Goal: Transaction & Acquisition: Purchase product/service

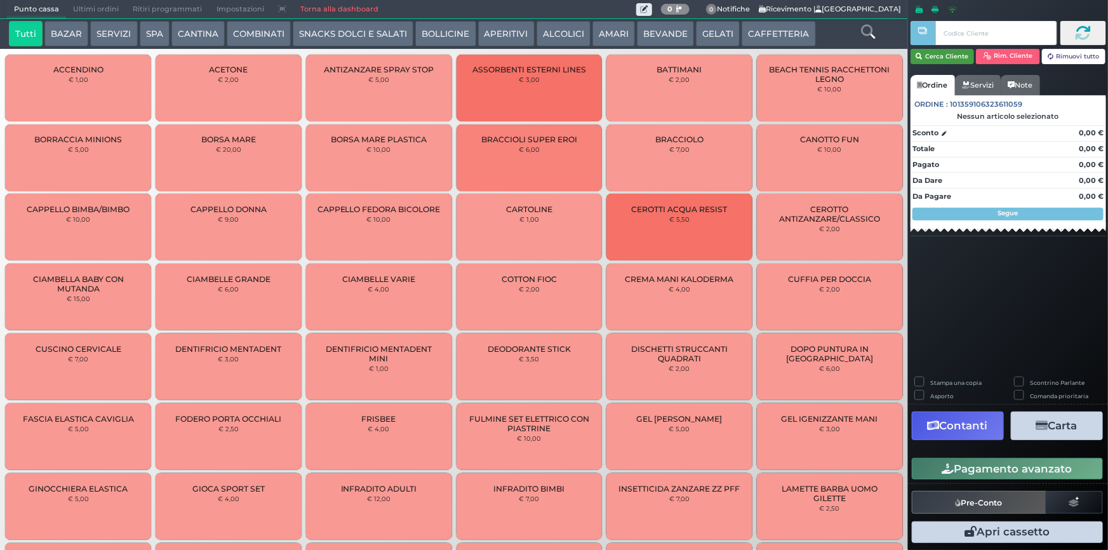
click at [549, 58] on button "Cerca Cliente" at bounding box center [943, 56] width 64 height 15
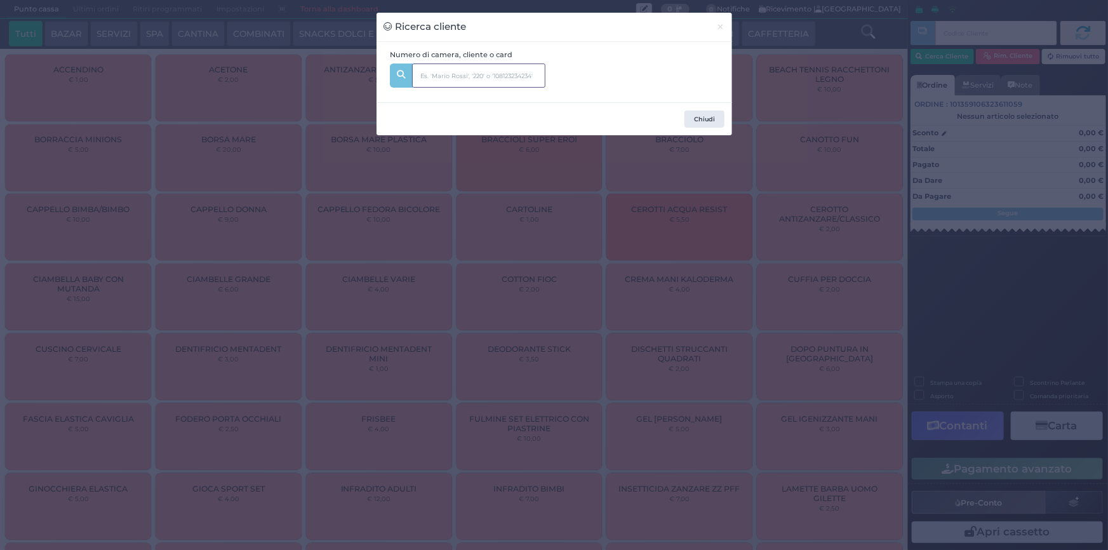
click at [514, 83] on input "text" at bounding box center [478, 75] width 133 height 24
type input "333"
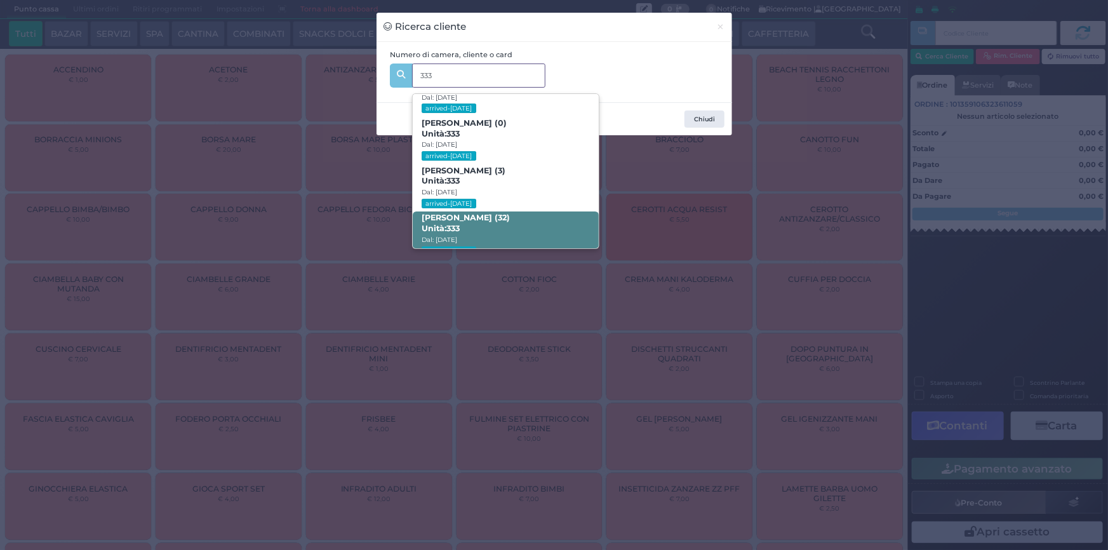
scroll to position [60, 0]
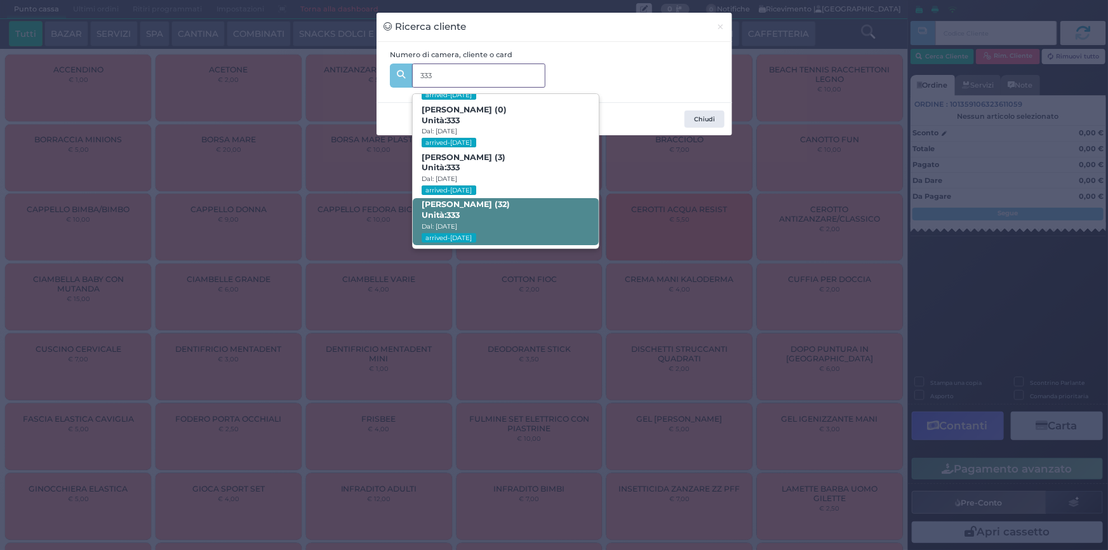
click at [545, 217] on span "Elisa De sanctis (32) Unità: 333 Dal: 24/08/2025 arrived-today" at bounding box center [506, 222] width 186 height 48
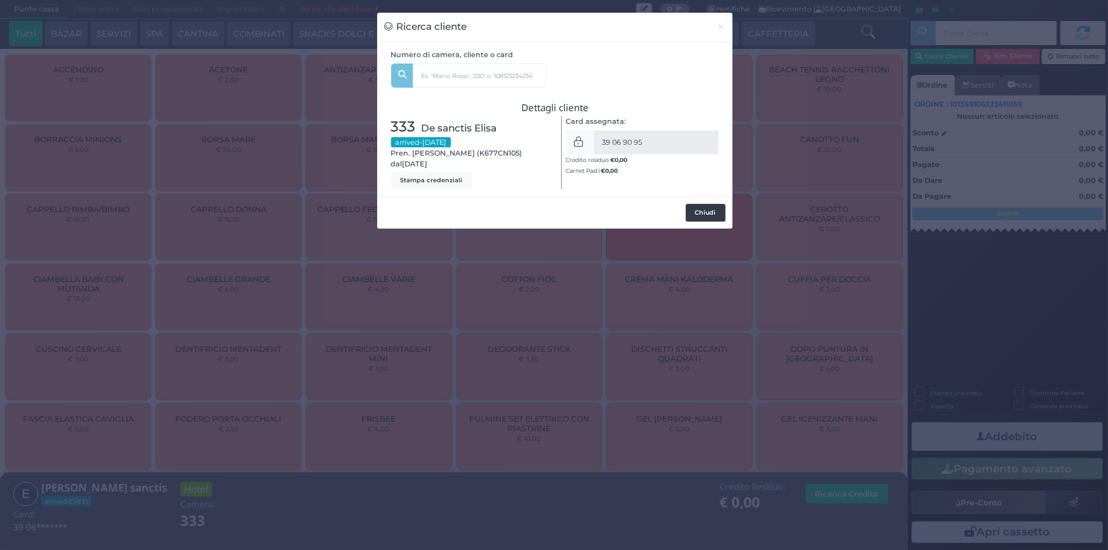
click at [549, 213] on button "Chiudi" at bounding box center [706, 213] width 40 height 18
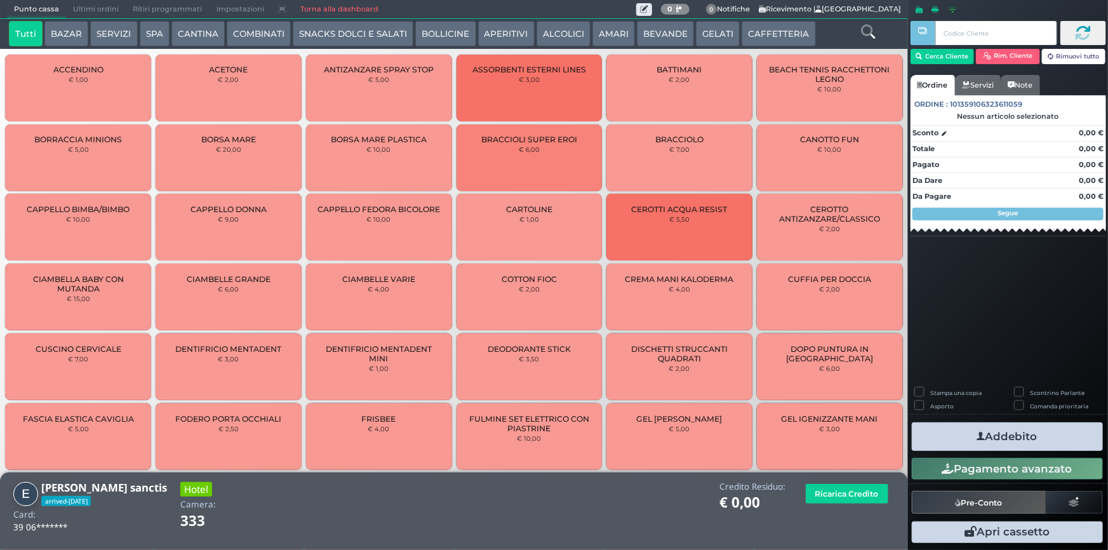
click at [549, 37] on icon at bounding box center [868, 32] width 14 height 14
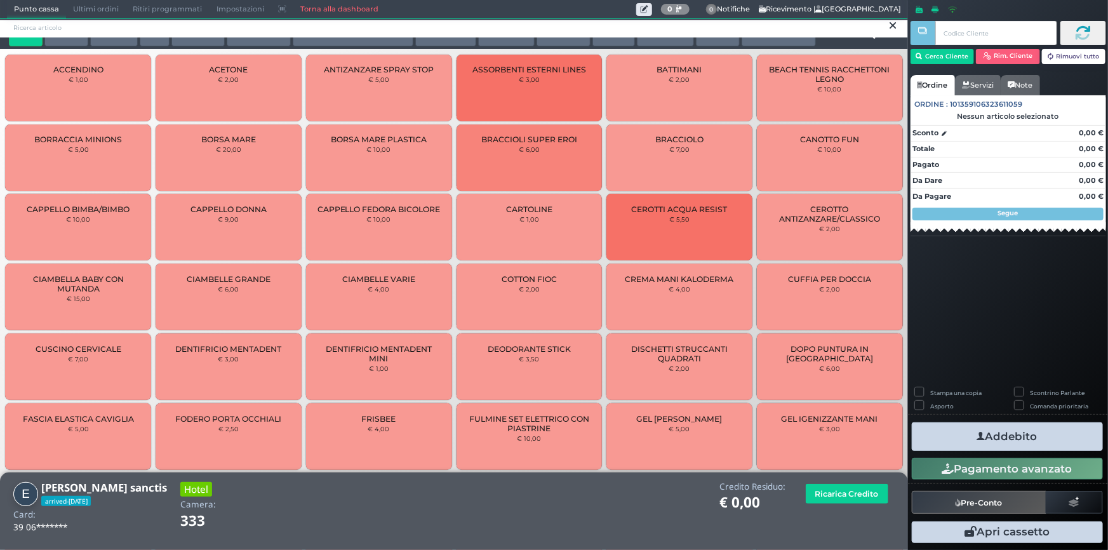
scroll to position [0, 0]
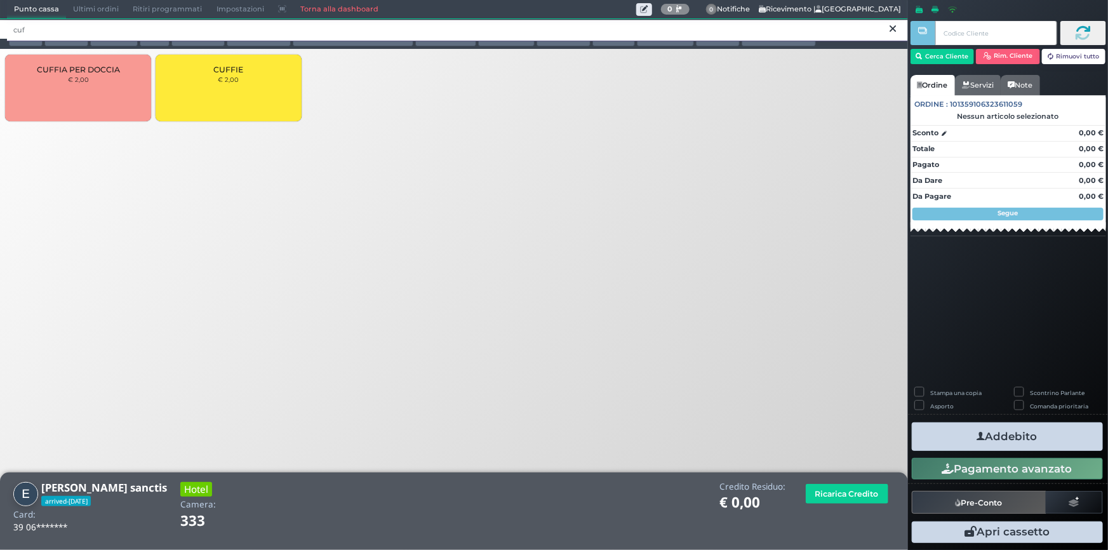
type input "cuf"
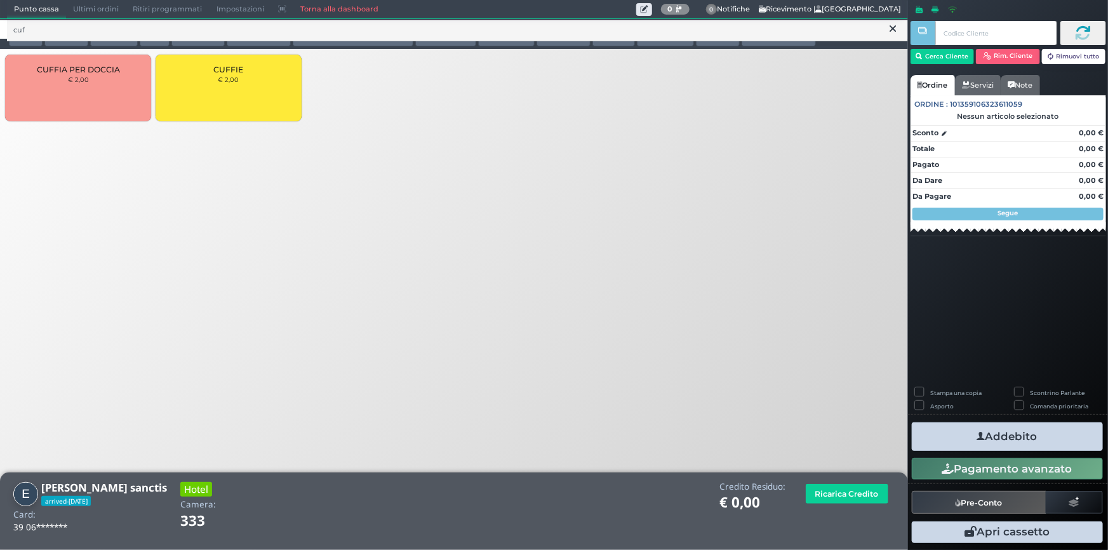
click at [277, 91] on div "CUFFIE € 2,00" at bounding box center [229, 88] width 146 height 67
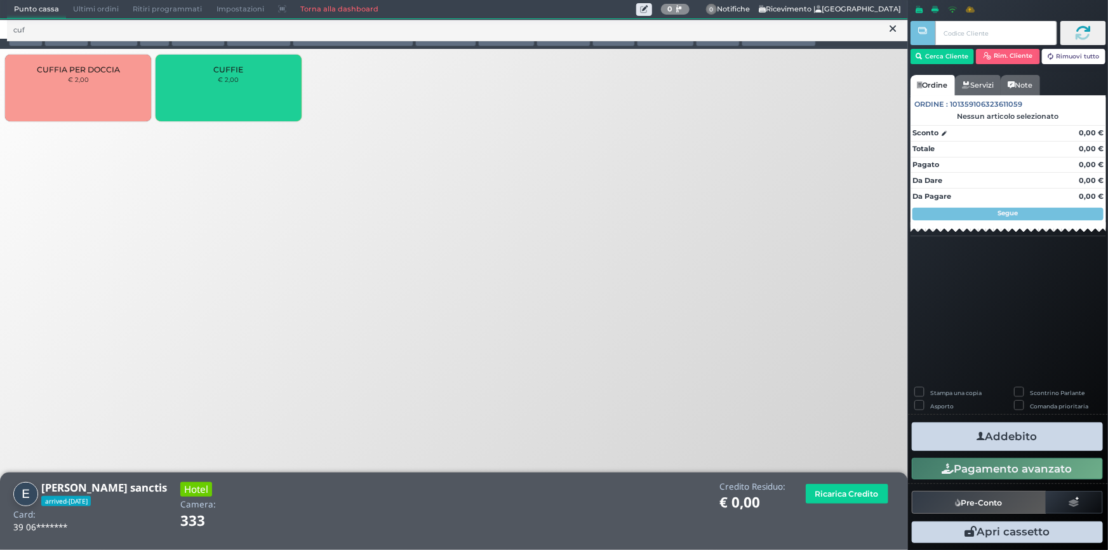
click at [277, 91] on div "CUFFIE € 2,00" at bounding box center [229, 88] width 146 height 67
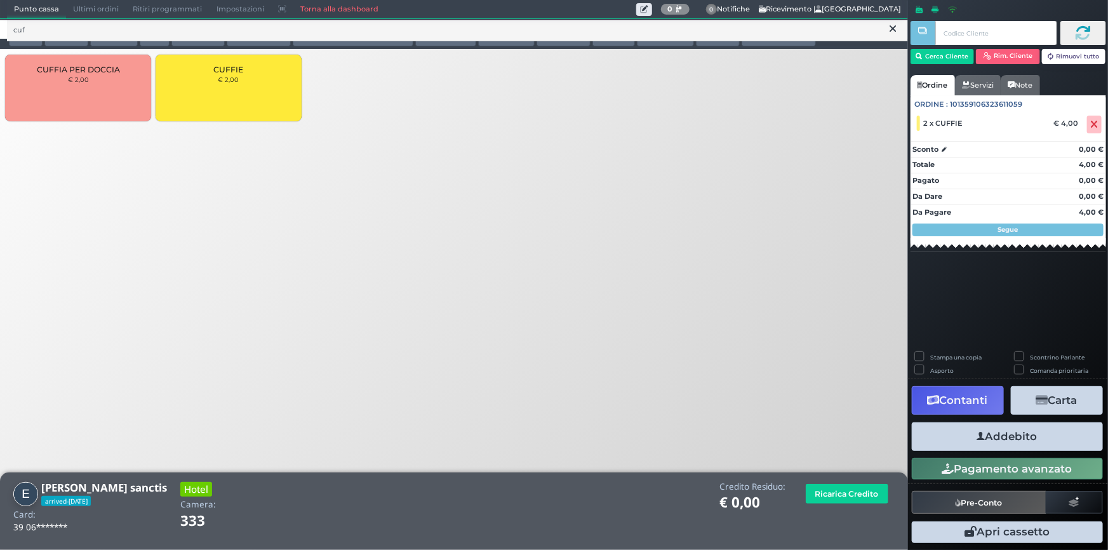
click at [549, 337] on button "Addebito" at bounding box center [1007, 436] width 191 height 29
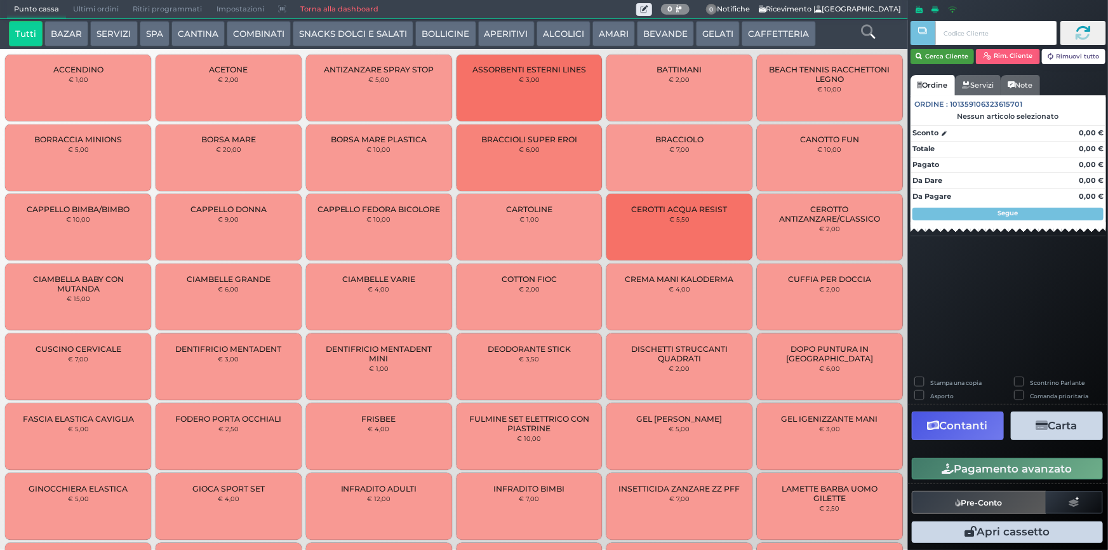
click at [956, 53] on button "Cerca Cliente" at bounding box center [943, 56] width 64 height 15
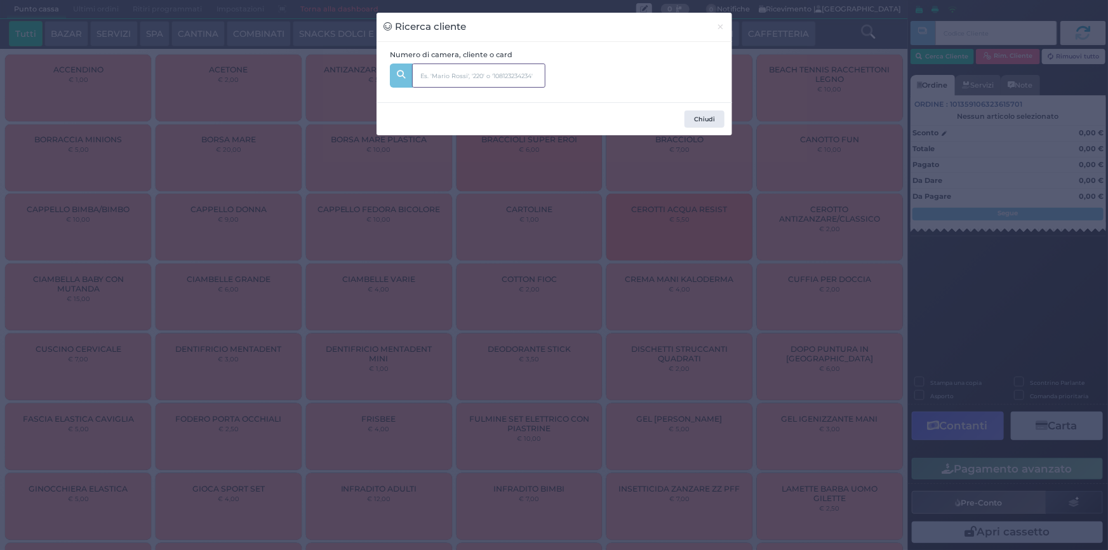
click at [427, 76] on input "text" at bounding box center [478, 75] width 133 height 24
type input "230"
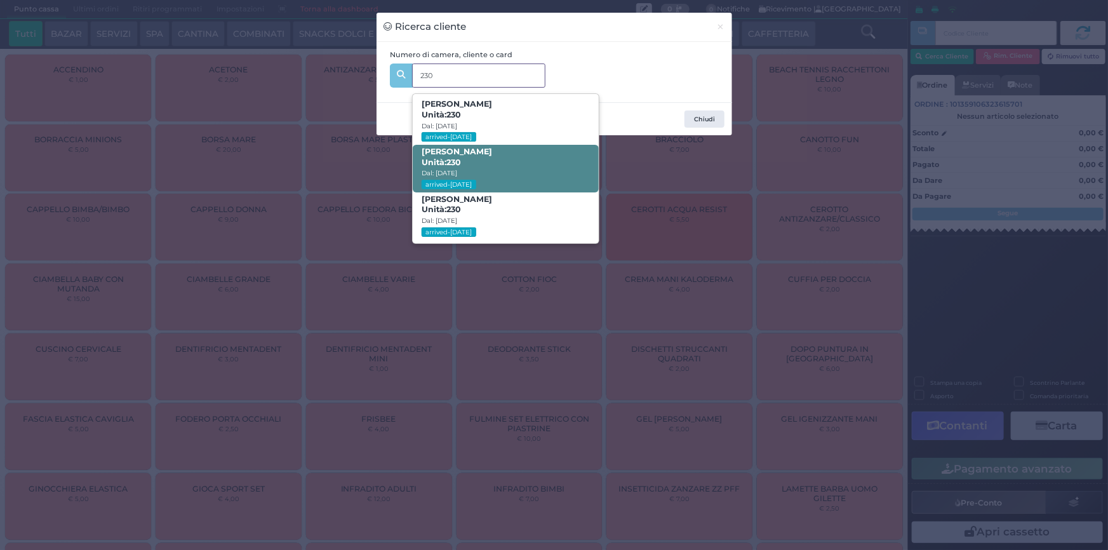
click at [496, 163] on span "DANIELA MASSARELLA Unità: 230 Dal: 24/08/2025 arrived-today" at bounding box center [506, 169] width 186 height 48
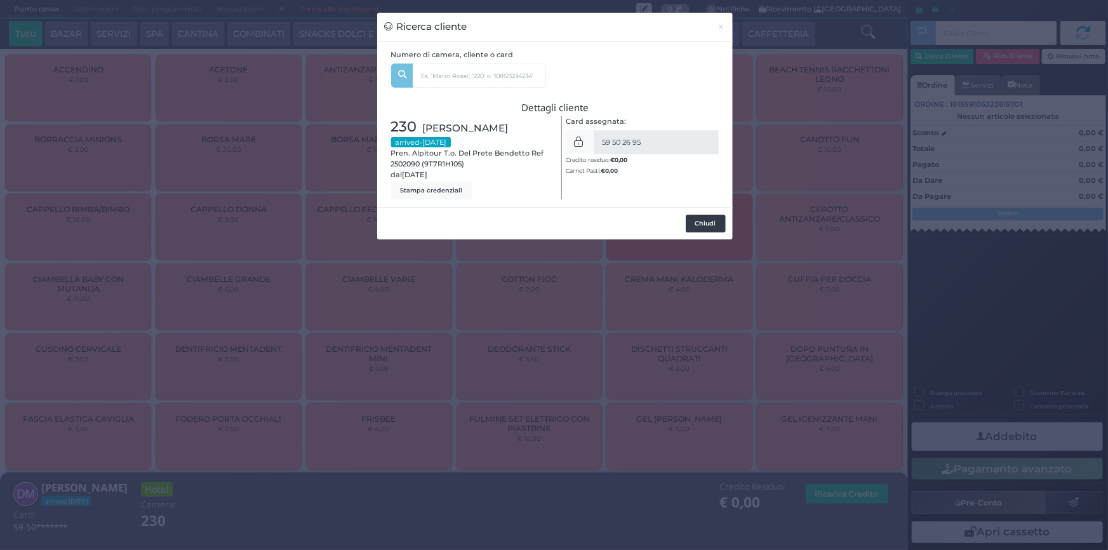
click at [709, 224] on button "Chiudi" at bounding box center [706, 224] width 40 height 18
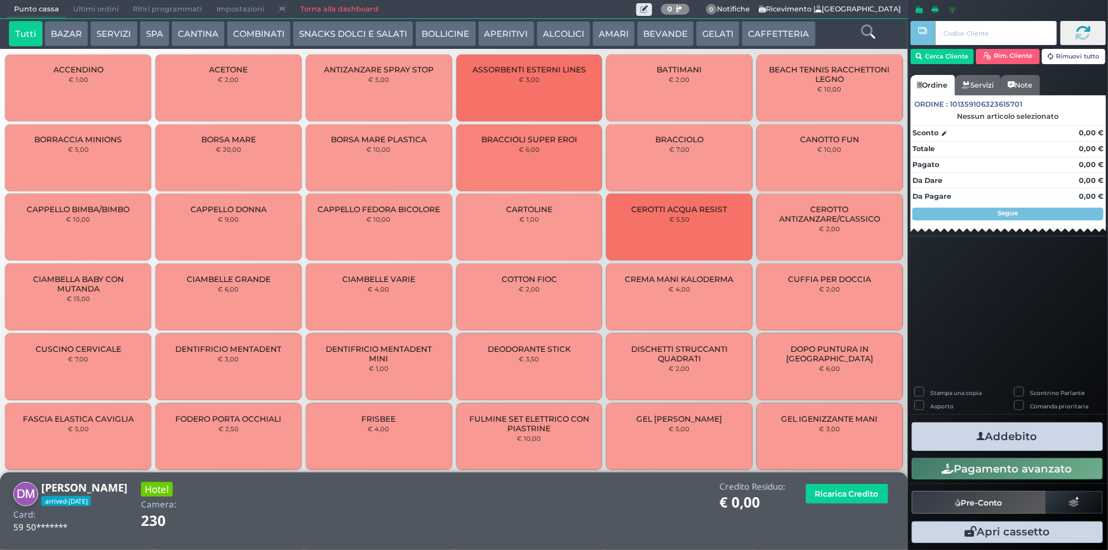
click at [864, 34] on icon at bounding box center [868, 32] width 14 height 14
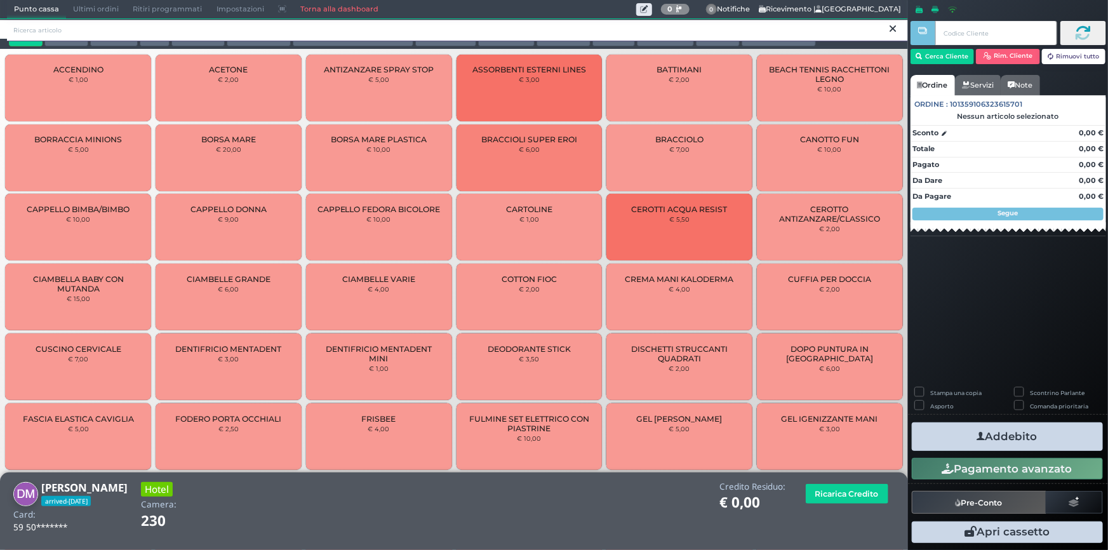
click at [415, 24] on input "search" at bounding box center [457, 30] width 901 height 22
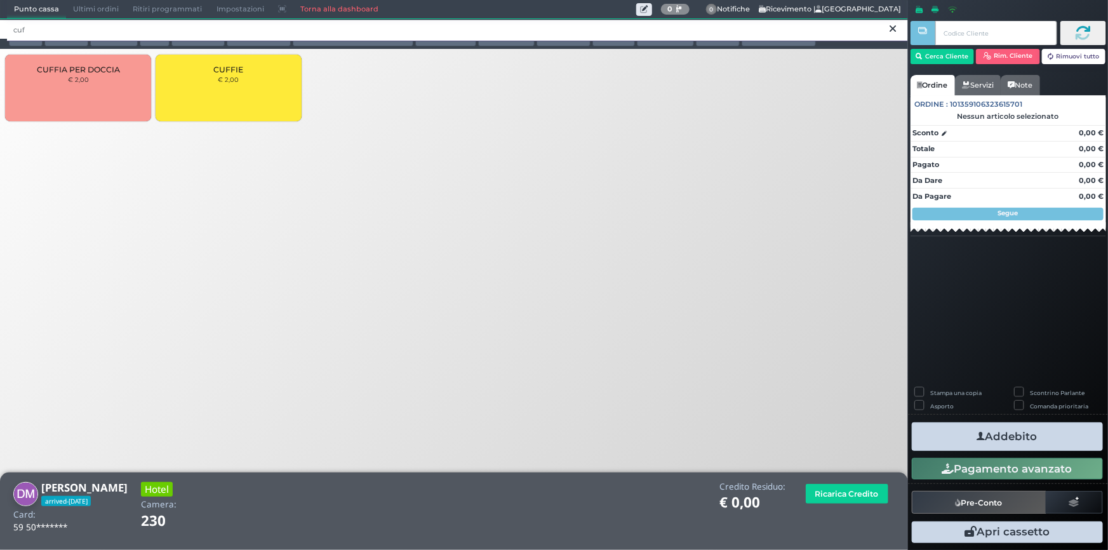
type input "cuf"
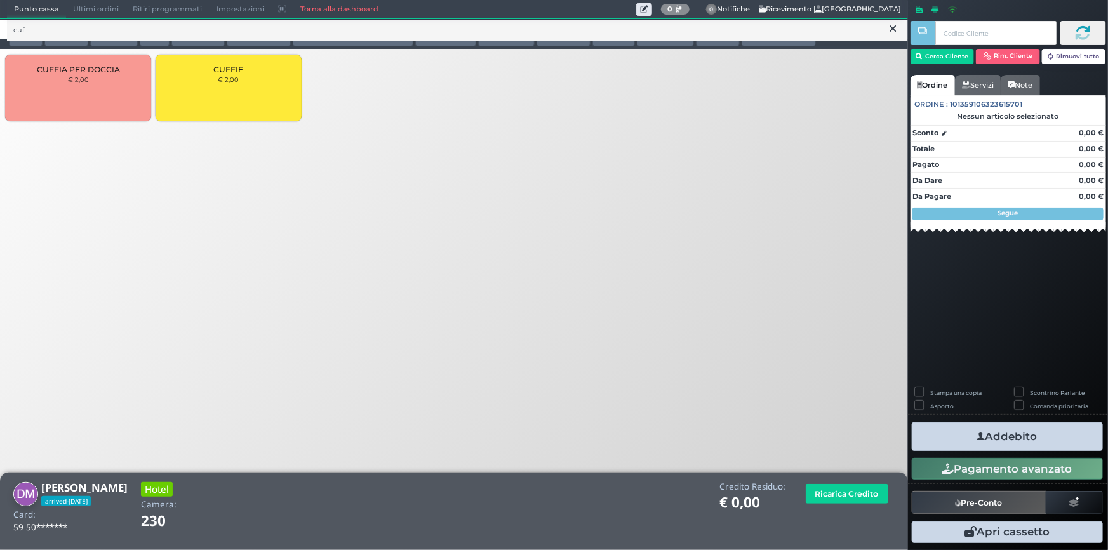
click at [192, 88] on div "CUFFIE € 2,00" at bounding box center [229, 88] width 146 height 67
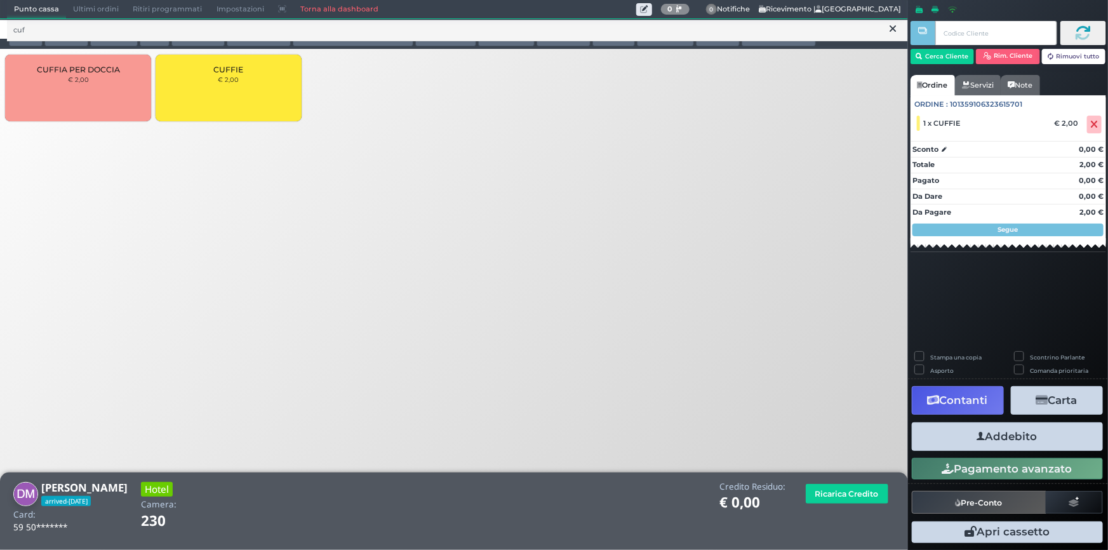
click at [978, 447] on button "Addebito" at bounding box center [1007, 436] width 191 height 29
